Goal: Information Seeking & Learning: Learn about a topic

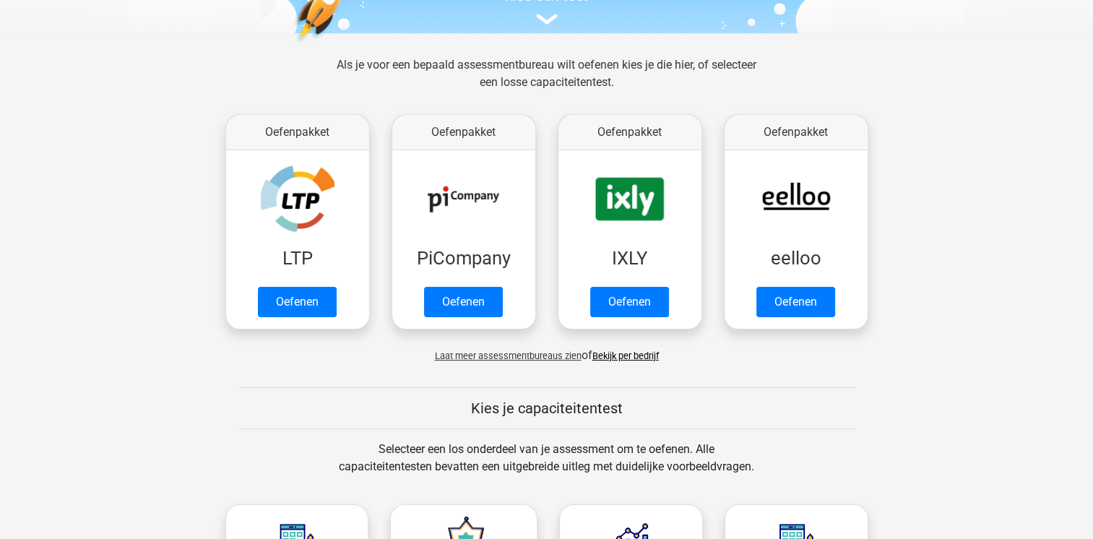
scroll to position [433, 0]
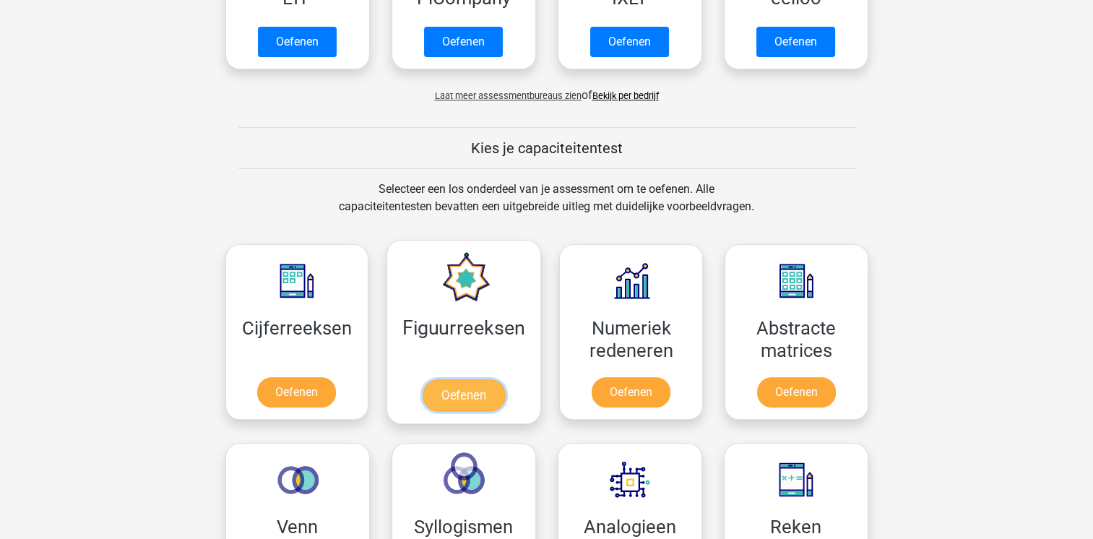
click at [456, 395] on link "Oefenen" at bounding box center [464, 395] width 82 height 32
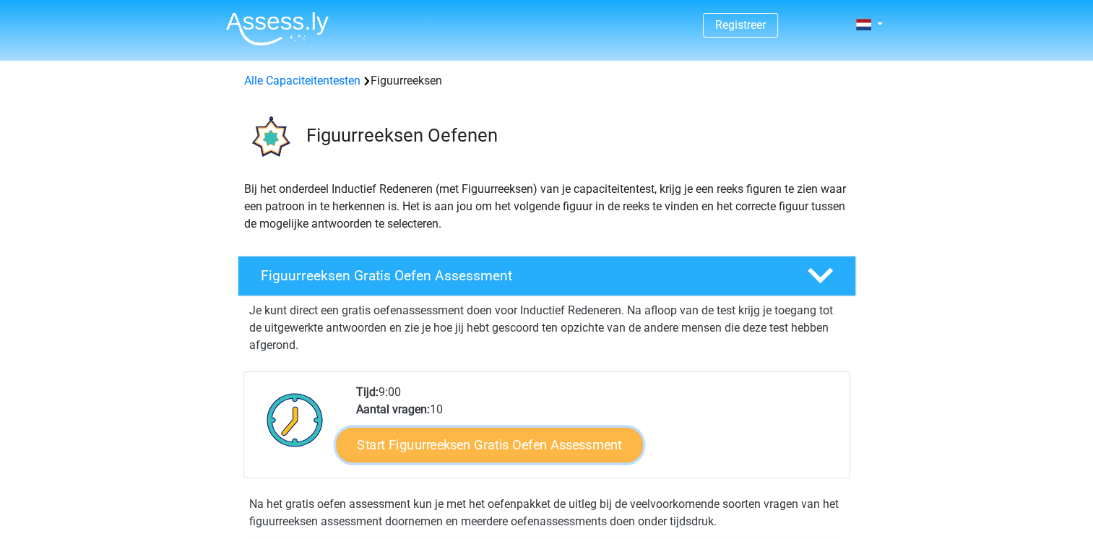
click at [509, 449] on link "Start Figuurreeksen Gratis Oefen Assessment" at bounding box center [489, 444] width 306 height 35
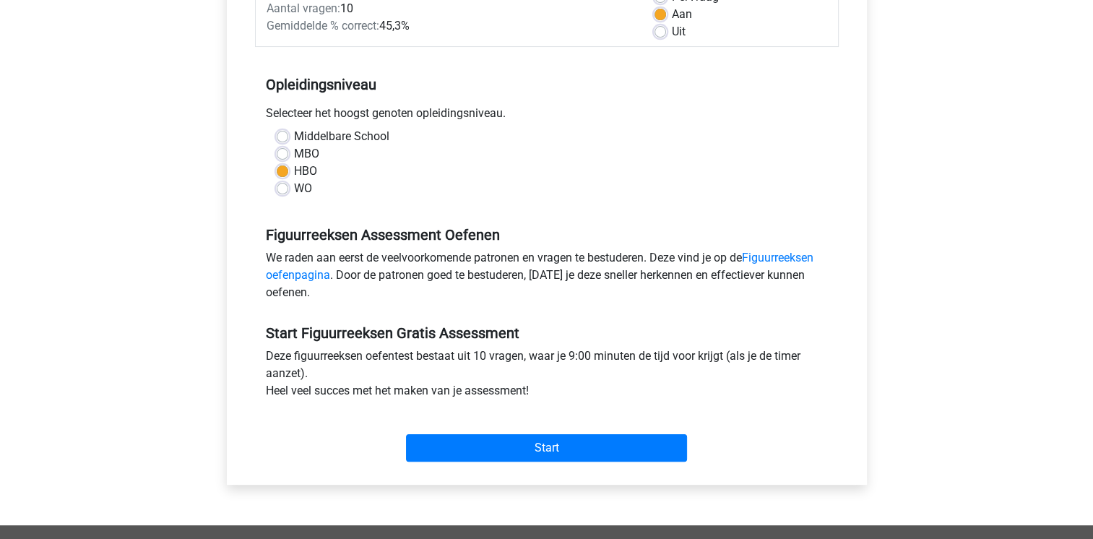
scroll to position [433, 0]
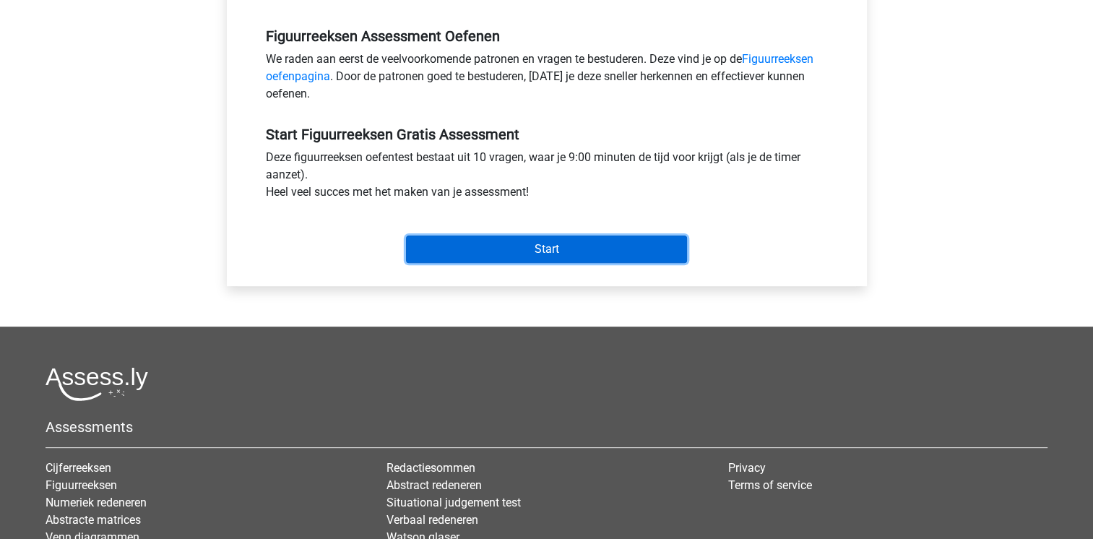
click at [574, 243] on input "Start" at bounding box center [546, 248] width 281 height 27
